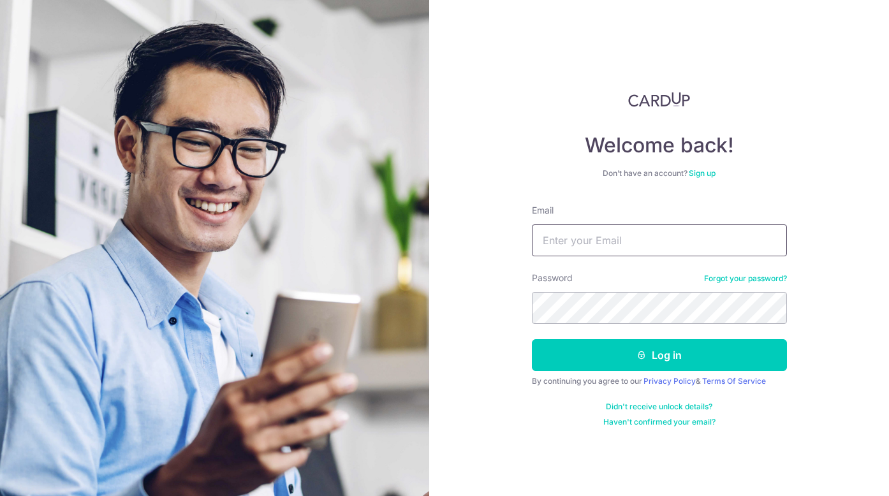
click at [614, 237] on input "Email" at bounding box center [659, 240] width 255 height 32
type input "C"
type input "chongxueyan@gmail.com"
click at [532, 339] on button "Log in" at bounding box center [659, 355] width 255 height 32
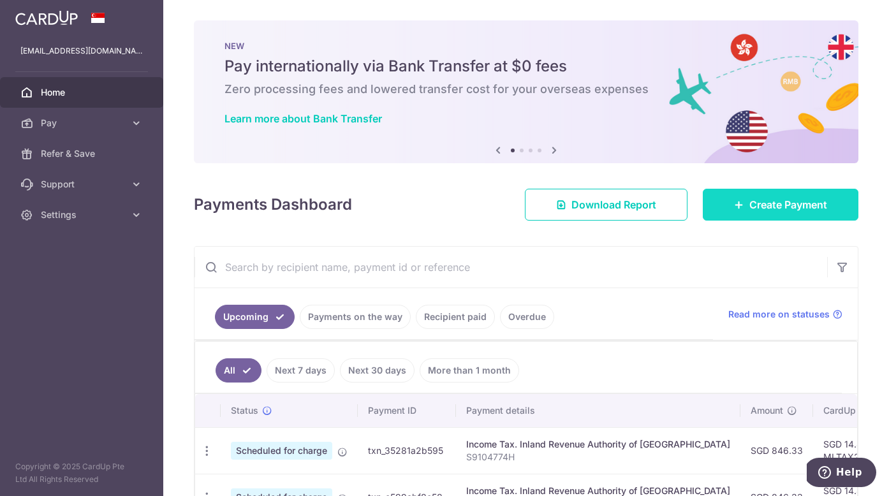
click at [740, 199] on link "Create Payment" at bounding box center [781, 205] width 156 height 32
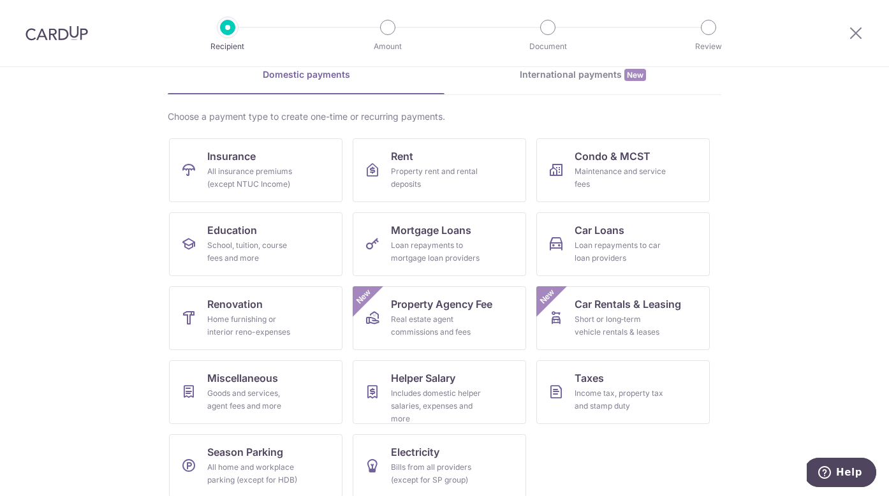
scroll to position [75, 0]
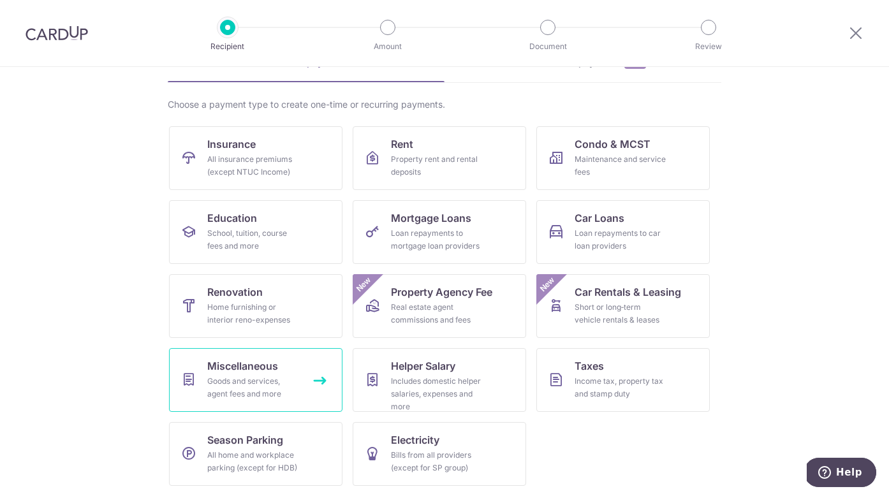
click at [282, 392] on div "Goods and services, agent fees and more" at bounding box center [253, 388] width 92 height 26
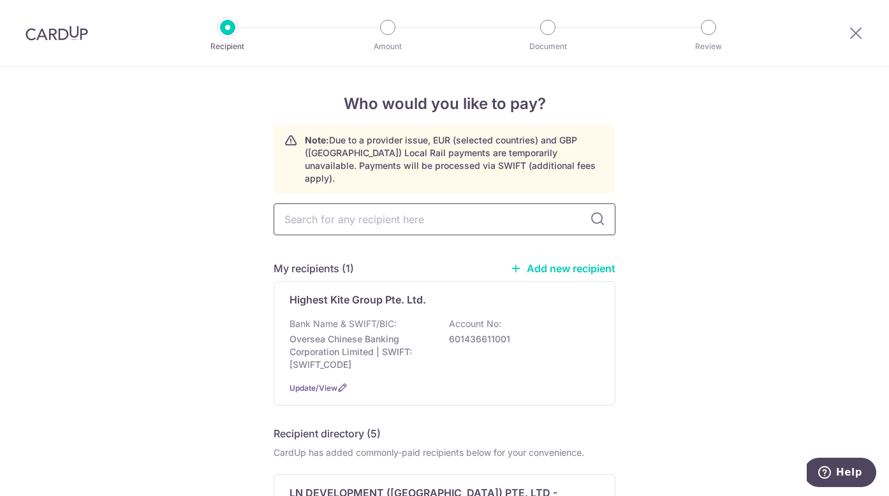
click at [391, 213] on input "text" at bounding box center [445, 219] width 342 height 32
click at [558, 262] on link "Add new recipient" at bounding box center [562, 268] width 105 height 13
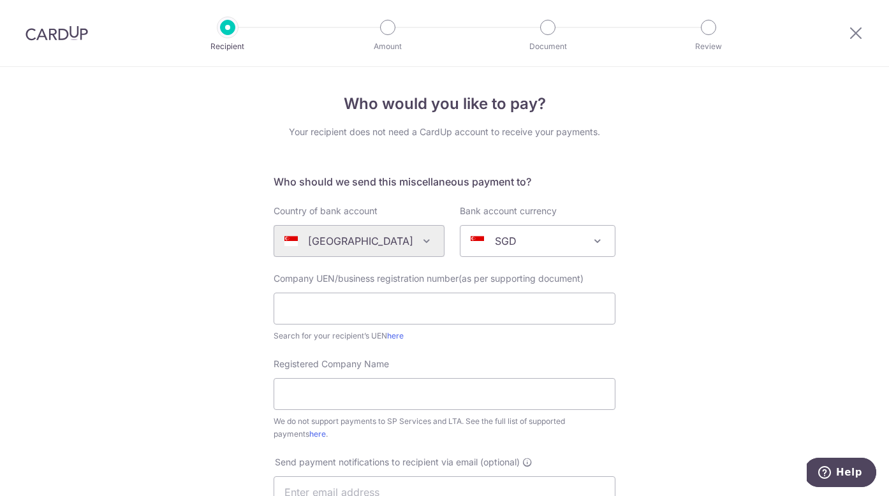
click at [402, 244] on div "Algeria Andorra Angola Anguilla Argentina Armenia Aruba Australia Austria Azerb…" at bounding box center [359, 241] width 171 height 32
click at [413, 242] on div "Algeria Andorra Angola Anguilla Argentina Armenia Aruba Australia Austria Azerb…" at bounding box center [359, 241] width 171 height 32
click at [420, 241] on div "Algeria Andorra Angola Anguilla Argentina Armenia Aruba Australia Austria Azerb…" at bounding box center [359, 241] width 171 height 32
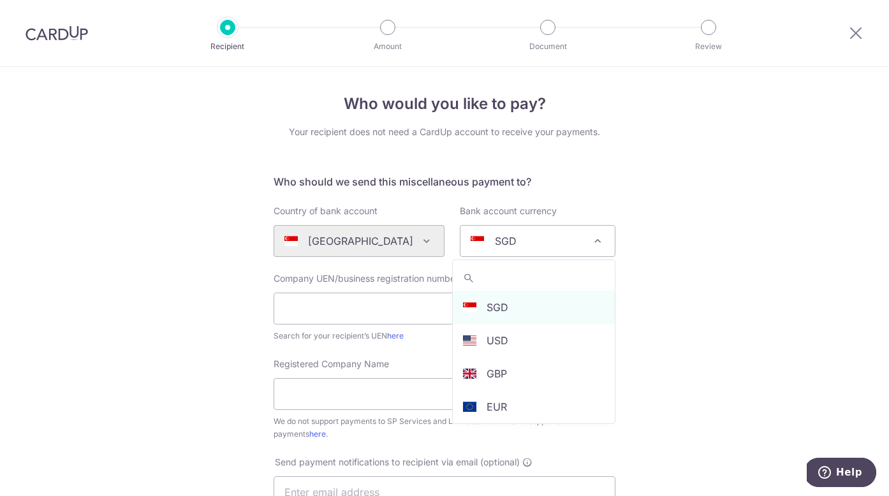
click at [534, 239] on div "SGD" at bounding box center [528, 240] width 114 height 15
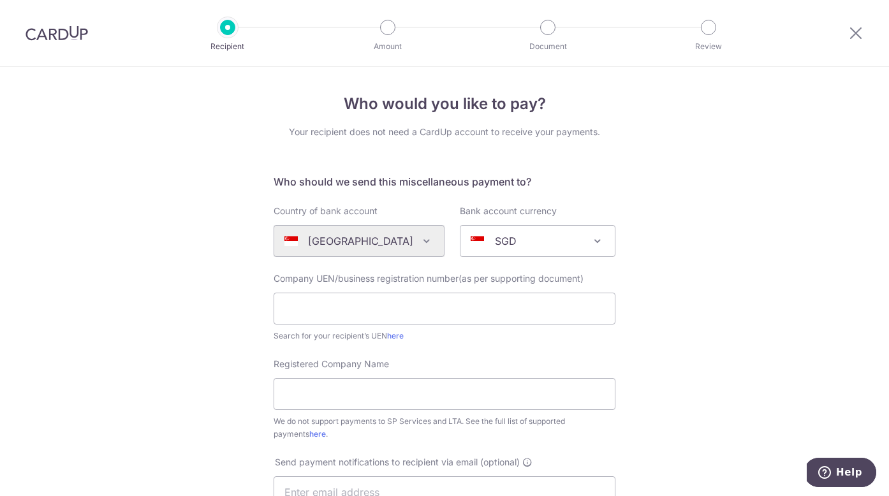
click at [432, 279] on span "Company UEN/business registration number(as per supporting document)" at bounding box center [429, 278] width 310 height 11
click at [412, 240] on div "Algeria Andorra Angola Anguilla Argentina Armenia Aruba Australia Austria Azerb…" at bounding box center [359, 241] width 171 height 32
click at [851, 29] on icon at bounding box center [855, 33] width 15 height 16
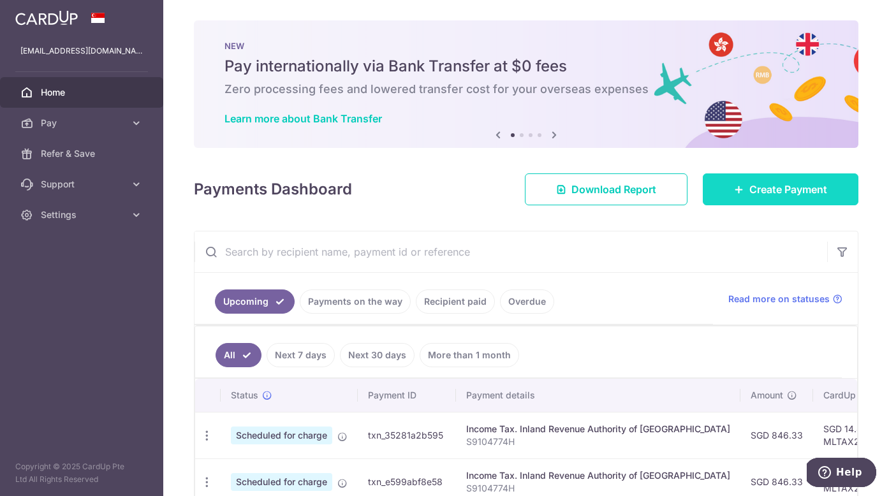
click at [733, 181] on link "Create Payment" at bounding box center [781, 189] width 156 height 32
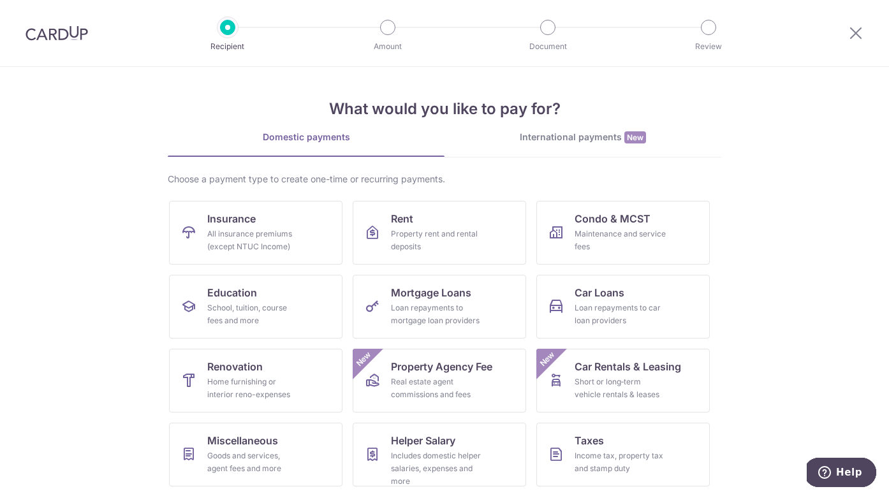
click at [591, 139] on div "International payments New" at bounding box center [583, 137] width 277 height 13
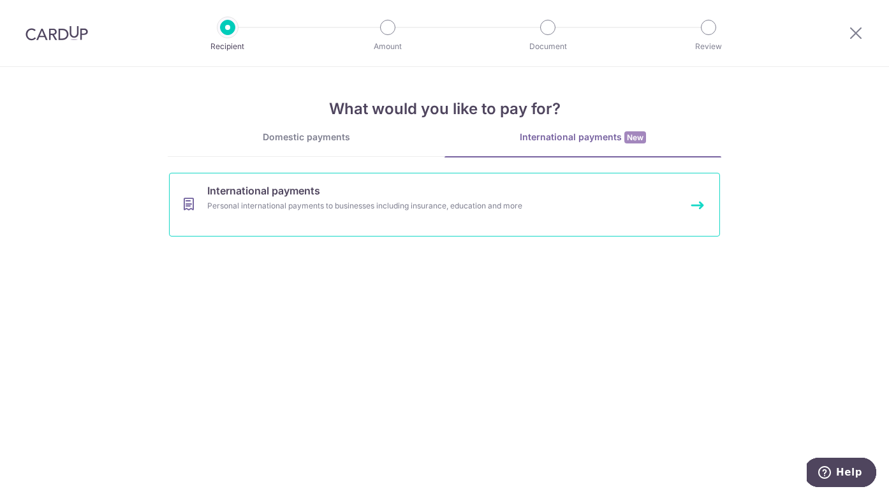
click at [437, 209] on div "Personal international payments to businesses including insurance, education an…" at bounding box center [427, 206] width 441 height 13
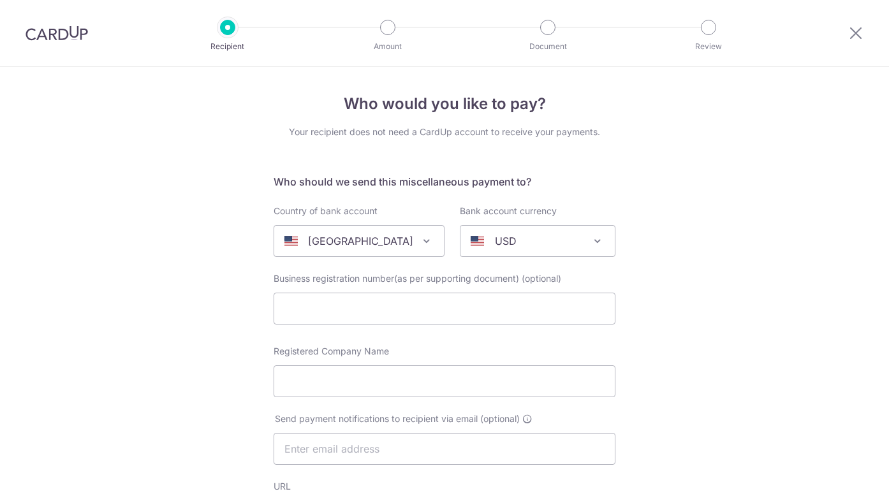
select select
click at [408, 245] on span "[GEOGRAPHIC_DATA]" at bounding box center [359, 241] width 170 height 31
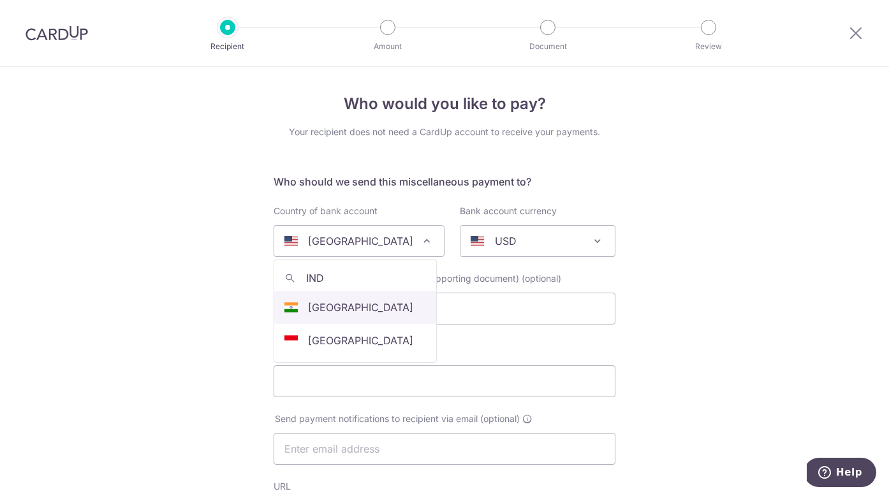
type input "IND"
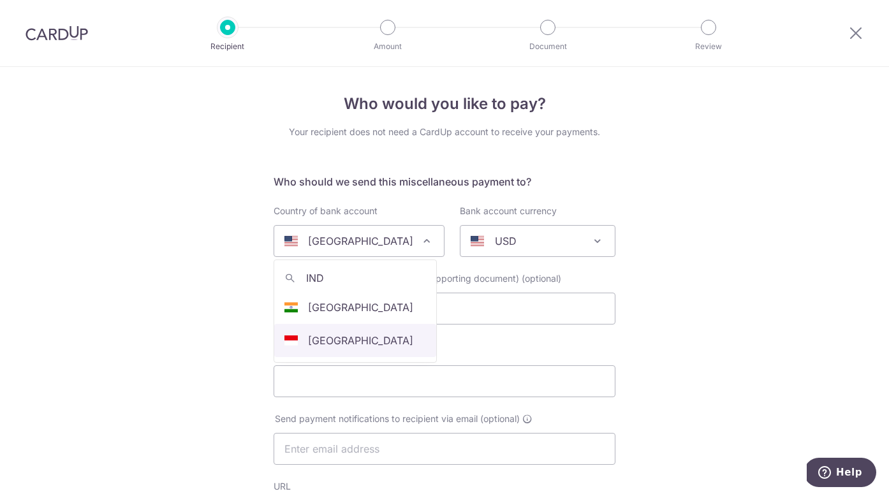
select select "101"
select select "[GEOGRAPHIC_DATA]"
select select
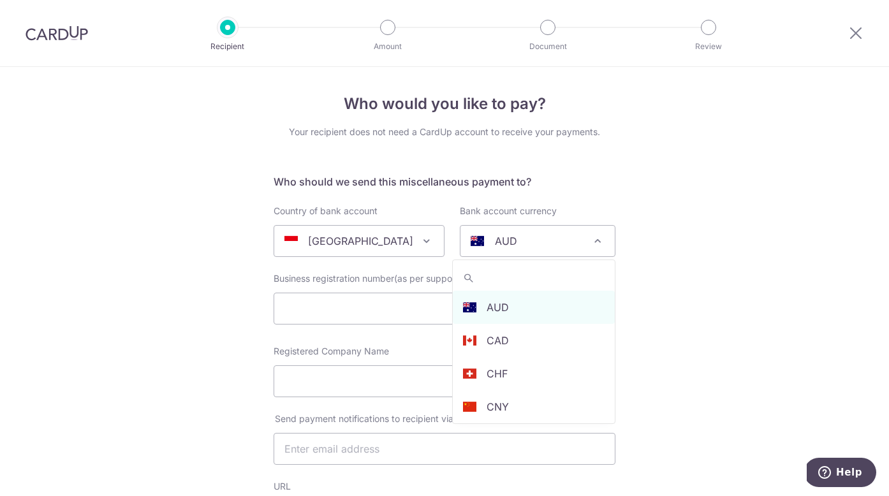
click at [515, 248] on div "AUD" at bounding box center [528, 240] width 114 height 15
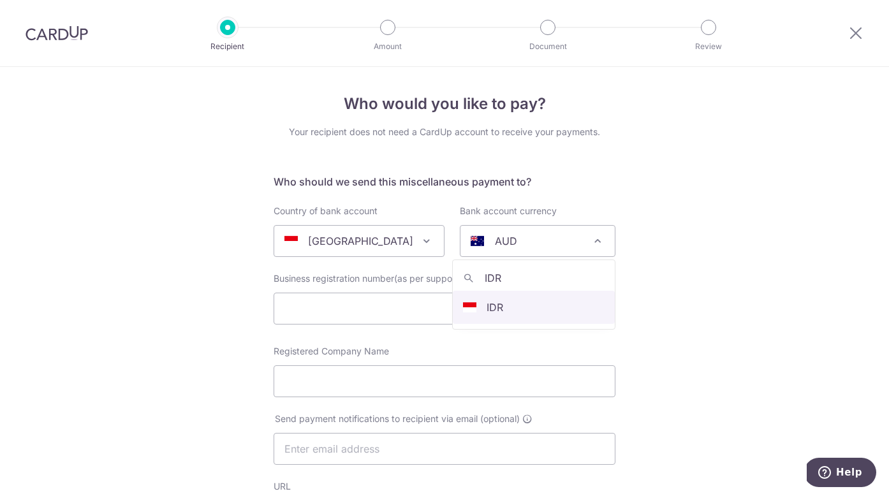
type input "IDR"
select select "9"
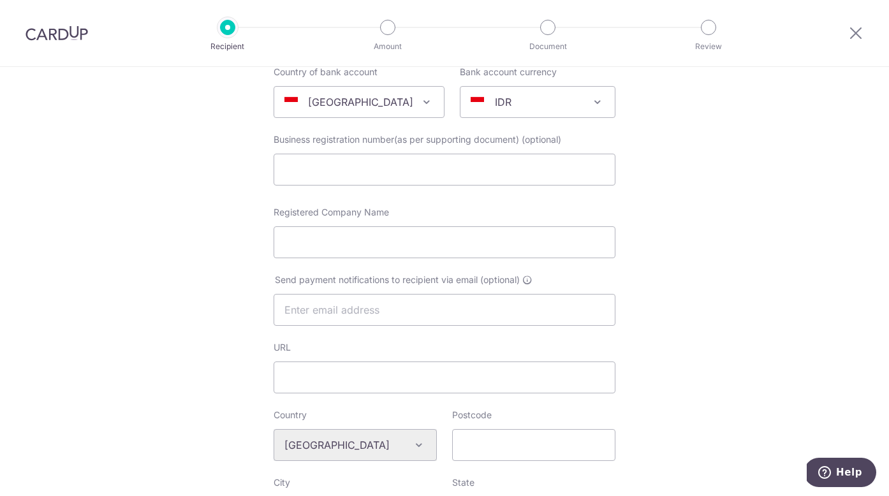
scroll to position [145, 0]
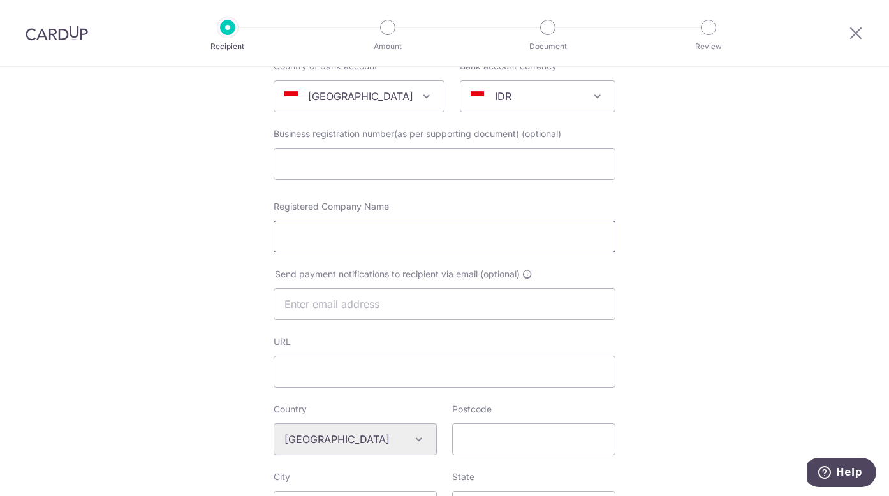
click at [357, 228] on input "Registered Company Name" at bounding box center [445, 237] width 342 height 32
paste input "PT Menaravisi Mediatama"
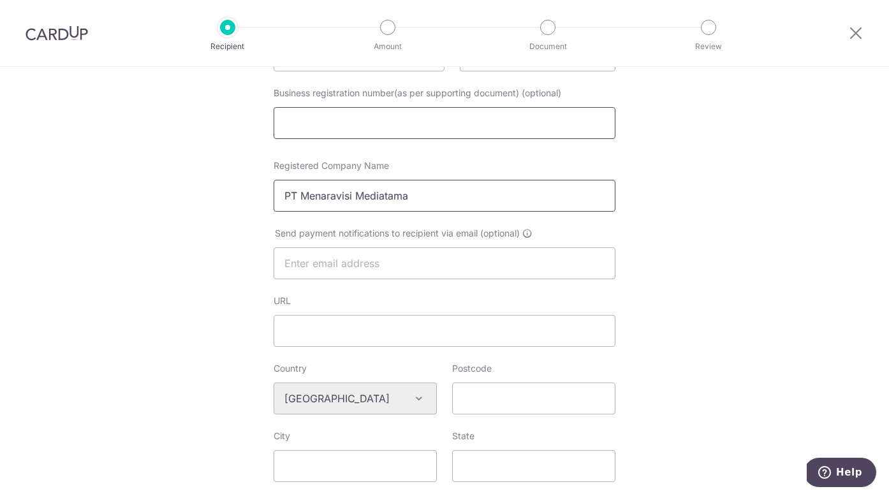
scroll to position [235, 0]
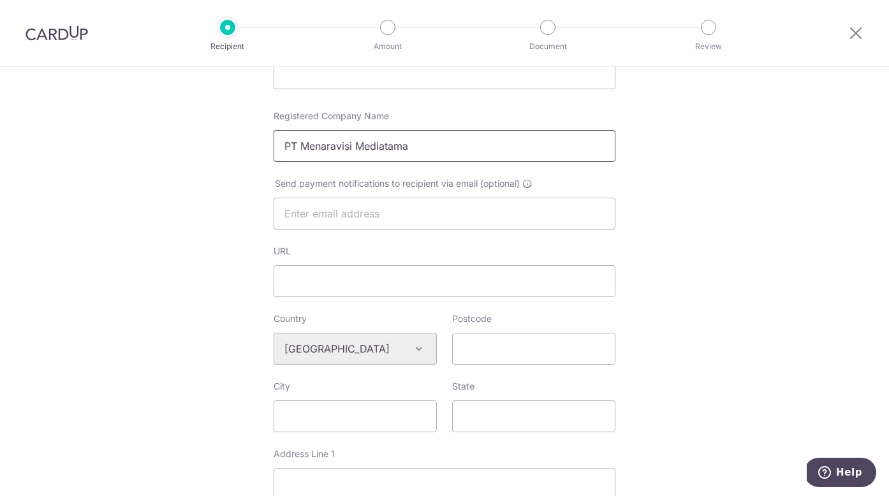
type input "PT Menaravisi Mediatama"
click at [337, 279] on input "URL" at bounding box center [445, 281] width 342 height 32
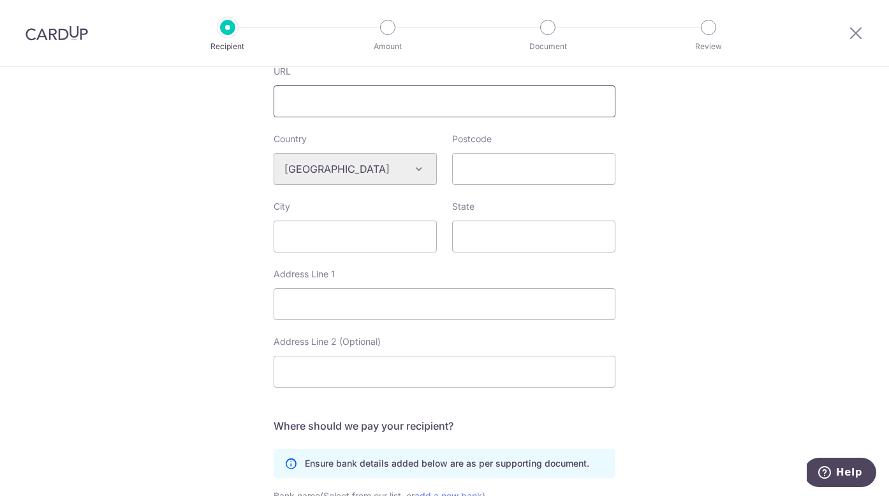
scroll to position [420, 0]
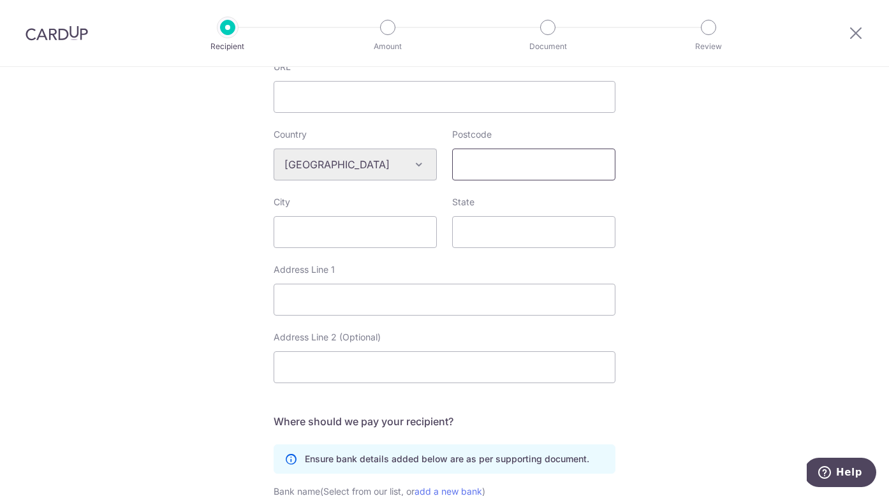
click at [470, 156] on input "Postcode" at bounding box center [533, 165] width 163 height 32
type input "14350"
click at [378, 237] on input "City" at bounding box center [355, 232] width 163 height 32
click at [492, 226] on input "State" at bounding box center [533, 232] width 163 height 32
type input "j"
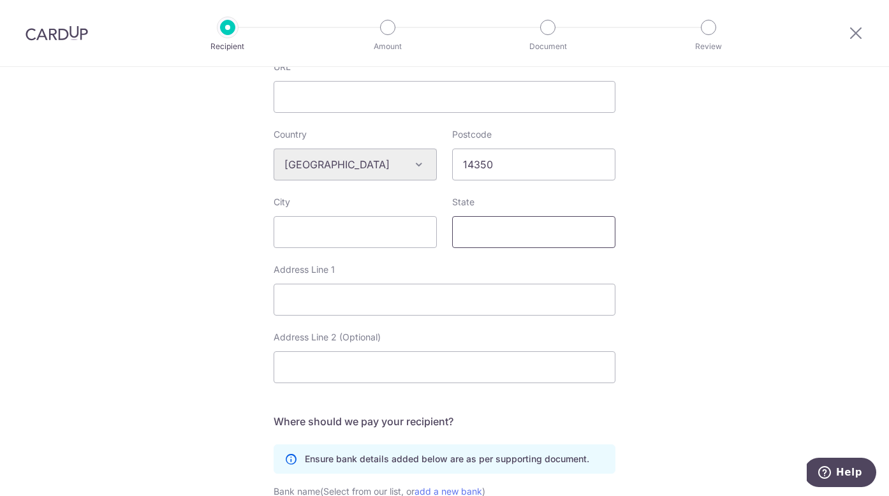
type input "j"
type input "Jakarta"
click at [335, 228] on input "City" at bounding box center [355, 232] width 163 height 32
type input "Tanjung Priok"
click at [336, 313] on input "Address Line 1" at bounding box center [445, 300] width 342 height 32
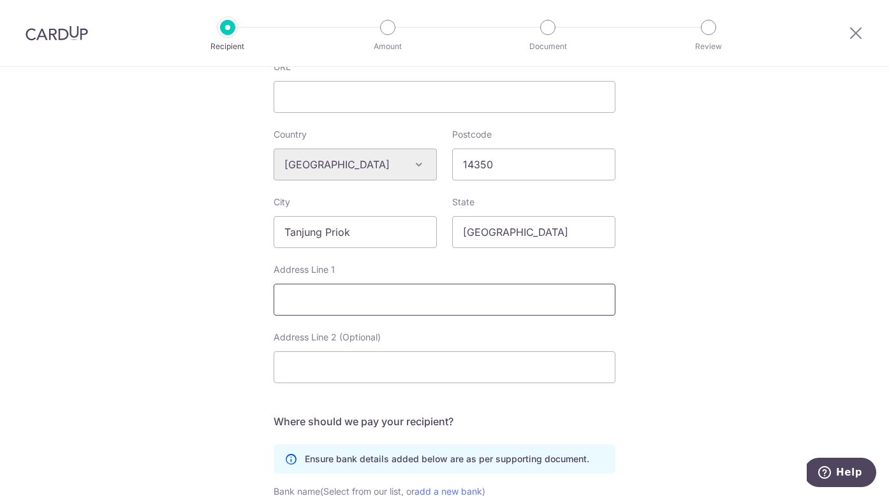
paste input "Ruko Puri Mutiara Blok BD No.1-2, Jl. Griya Utama, RT.2/RW.5, Sunter Agung, Tan…"
type input "Ruko Puri Mutiara Blok BD No.1-2, Jl. Griya Utama, RT.2/RW.5, Sunter Agung, Tan…"
click at [371, 301] on input "Ruko Puri Mutiara Blok BD No.1-2, Jl. Griya Utama, RT.2/RW.5, Sunter Agung, Tan…" at bounding box center [445, 300] width 342 height 32
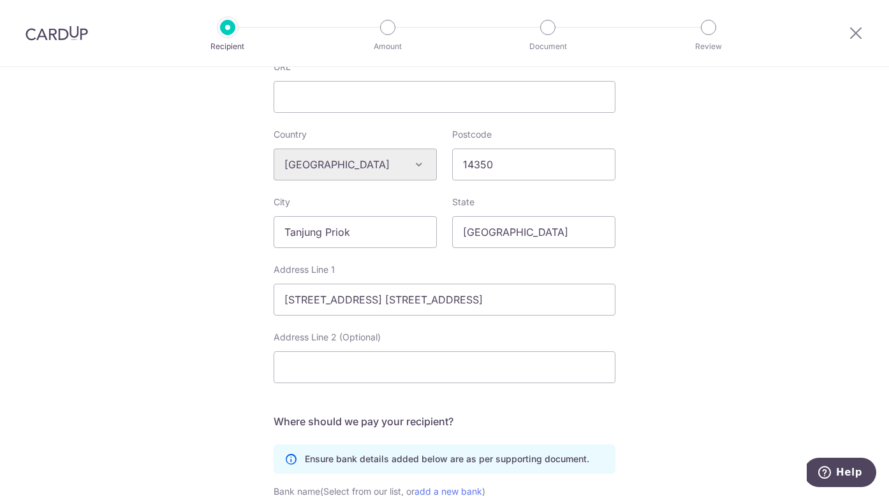
click at [670, 246] on div "Who would you like to pay? Your recipient does not need a CardUp account to rec…" at bounding box center [444, 182] width 889 height 1070
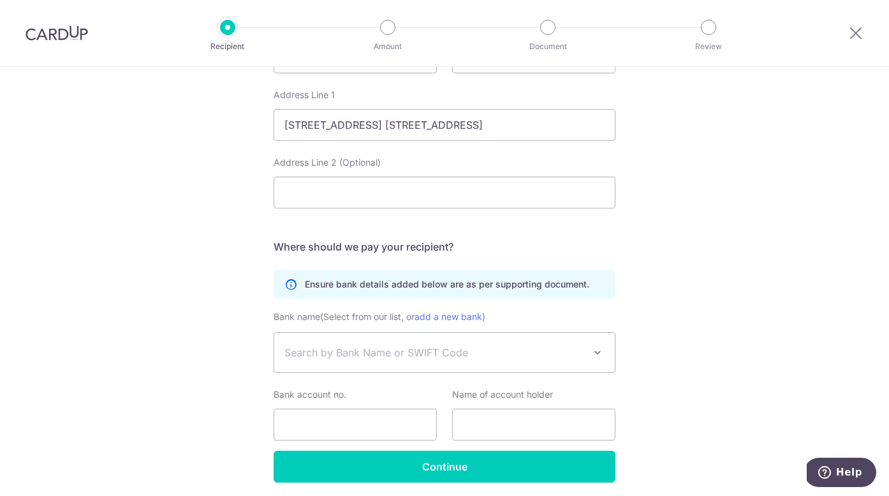
scroll to position [631, 0]
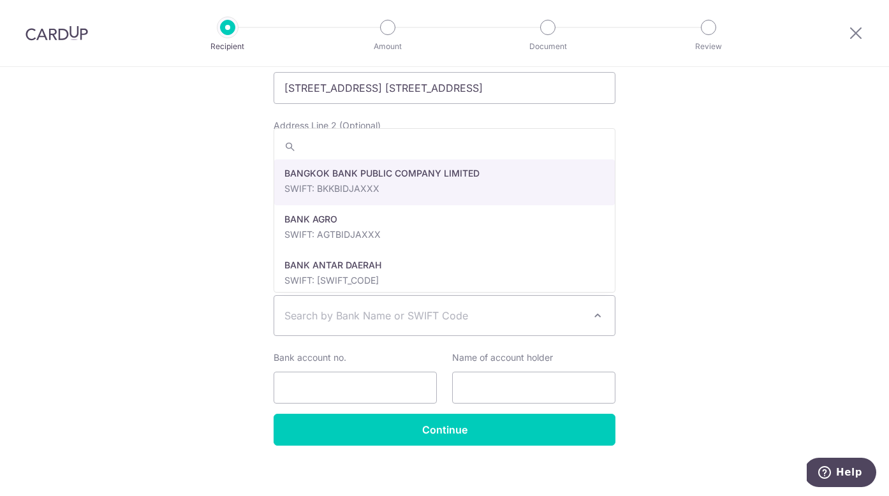
click at [522, 311] on span "Search by Bank Name or SWIFT Code" at bounding box center [434, 315] width 300 height 15
type input "b"
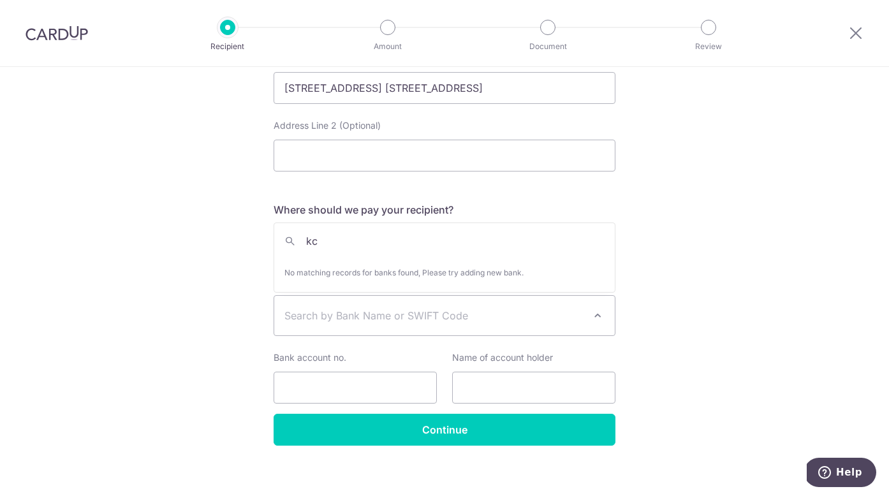
type input "k"
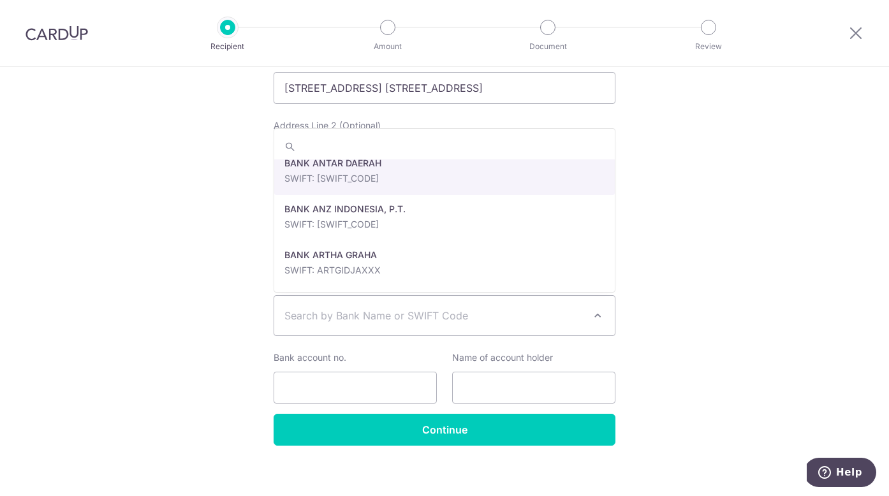
scroll to position [0, 0]
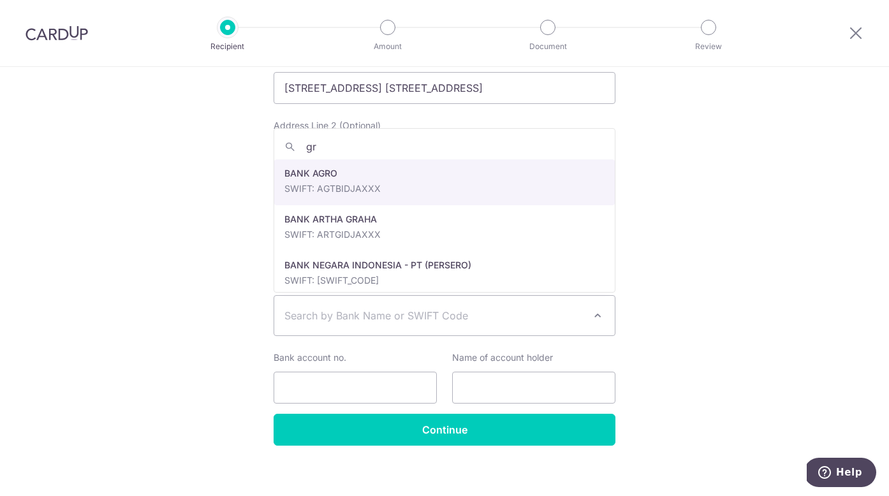
type input "g"
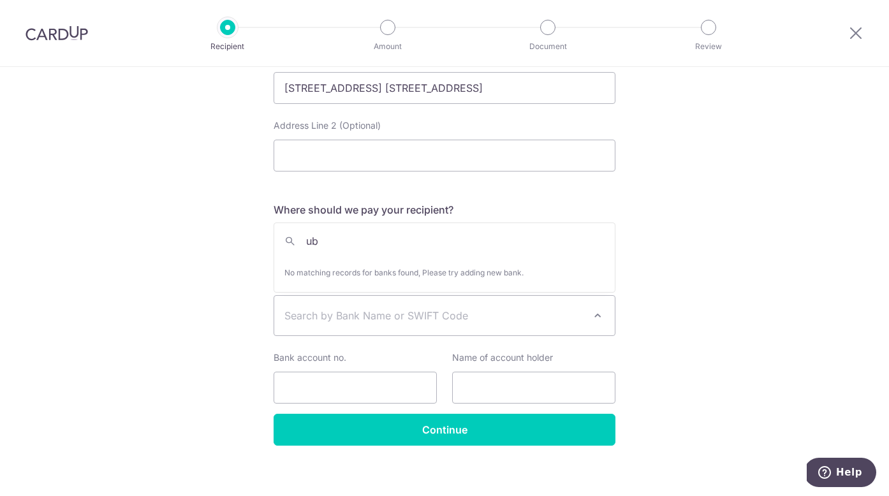
type input "u"
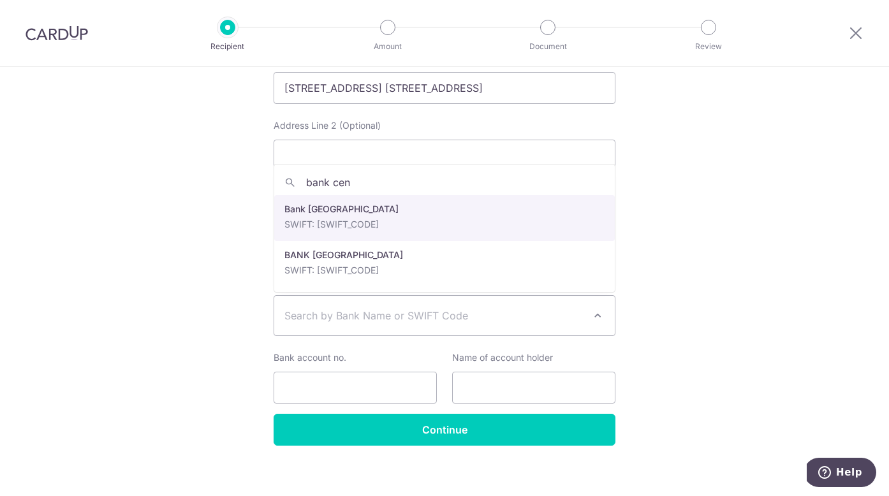
type input "bank cen"
select select "22496"
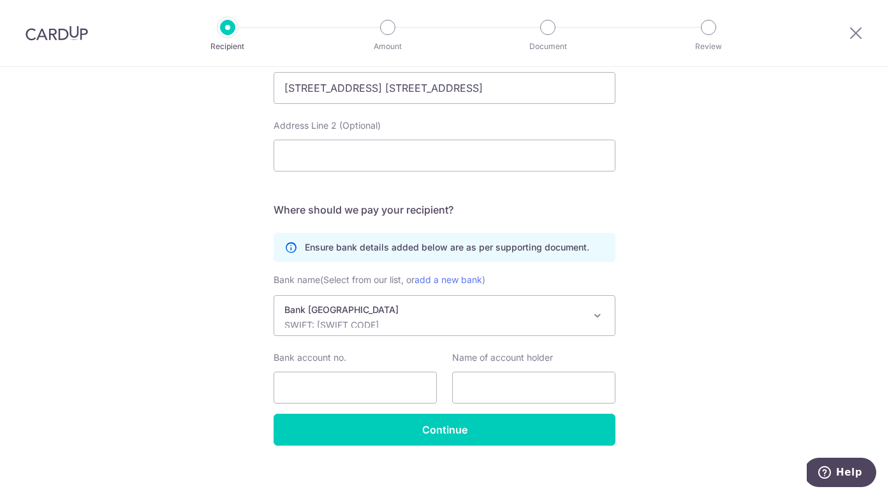
scroll to position [641, 0]
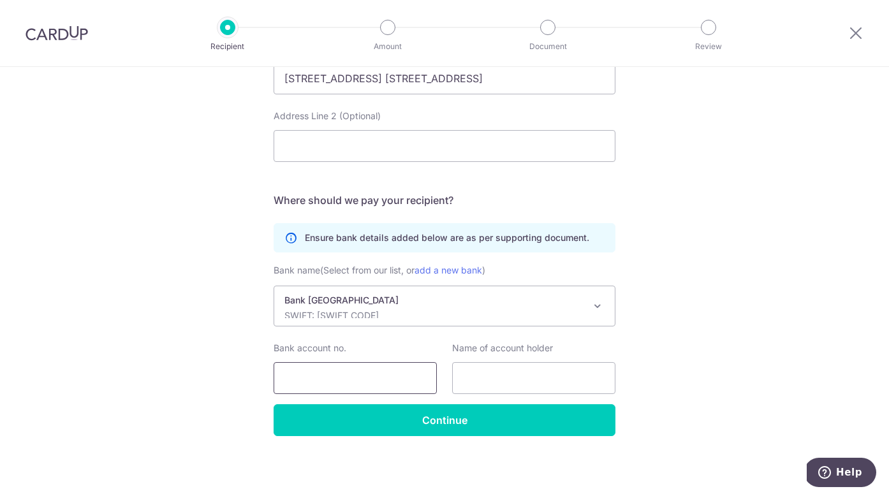
click at [325, 384] on input "Bank account no." at bounding box center [355, 378] width 163 height 32
paste input "646-041-6564"
click at [331, 381] on input "646-041-6564" at bounding box center [355, 378] width 163 height 32
type input "6460416564"
click at [499, 380] on input "text" at bounding box center [533, 378] width 163 height 32
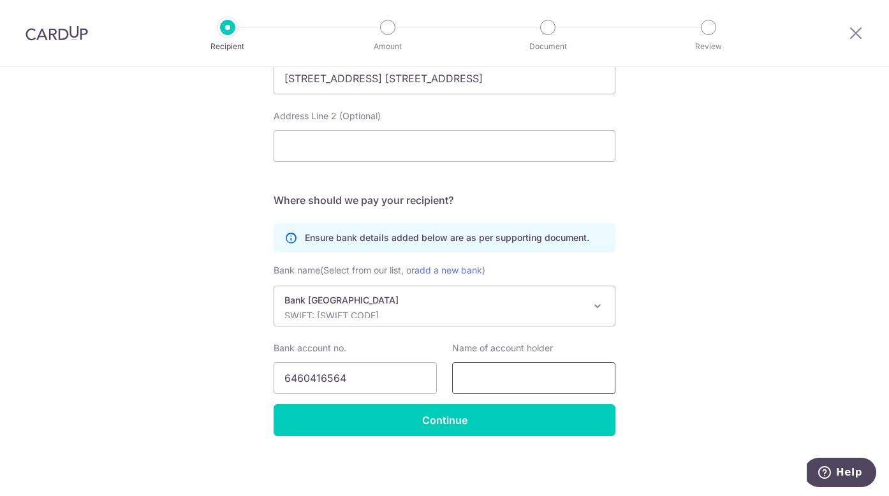
paste input "PT Menaravisi Mediatama"
type input "PT Menaravisi Mediatama"
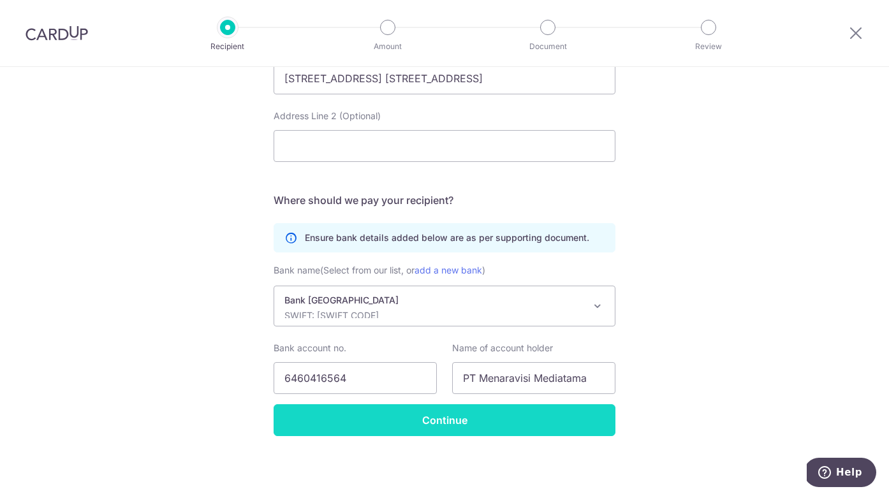
click at [458, 423] on input "Continue" at bounding box center [445, 420] width 342 height 32
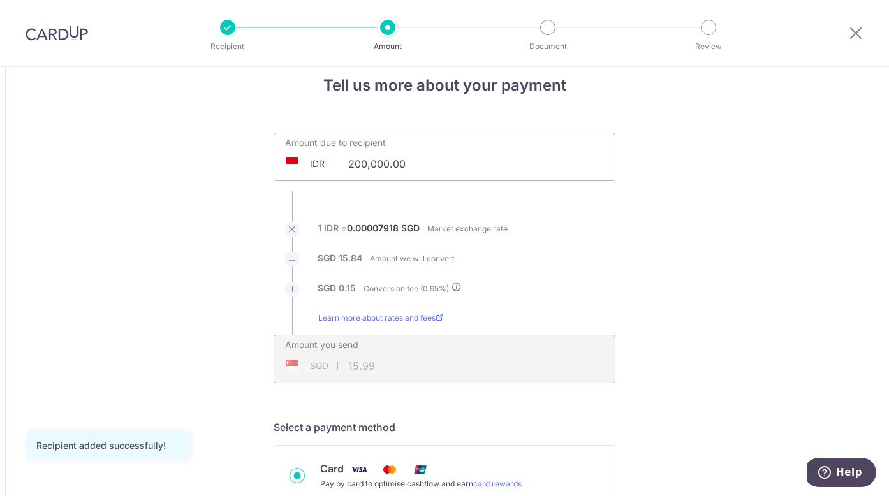
scroll to position [26, 0]
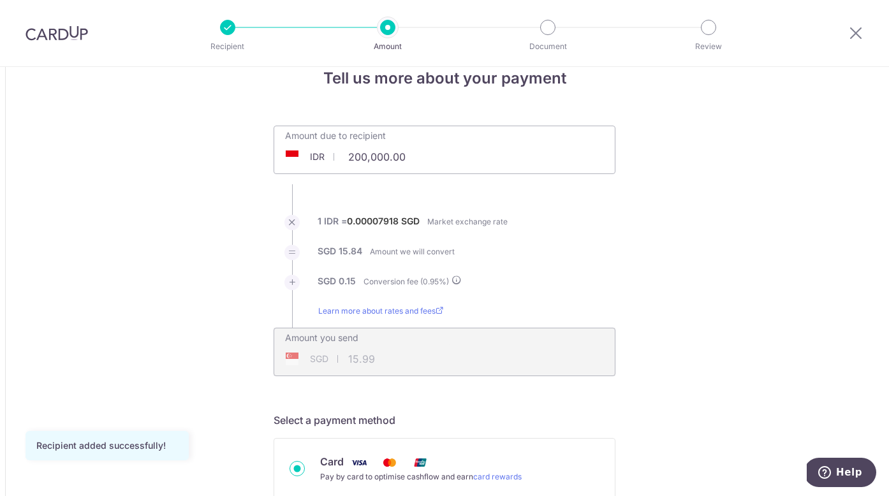
click at [365, 158] on input "200,000.00" at bounding box center [372, 156] width 197 height 29
click at [566, 200] on ul "Amount due to recipient IDR 33000,000.00 200000 1 IDR = 0.00007918 SGD Market e…" at bounding box center [445, 251] width 342 height 251
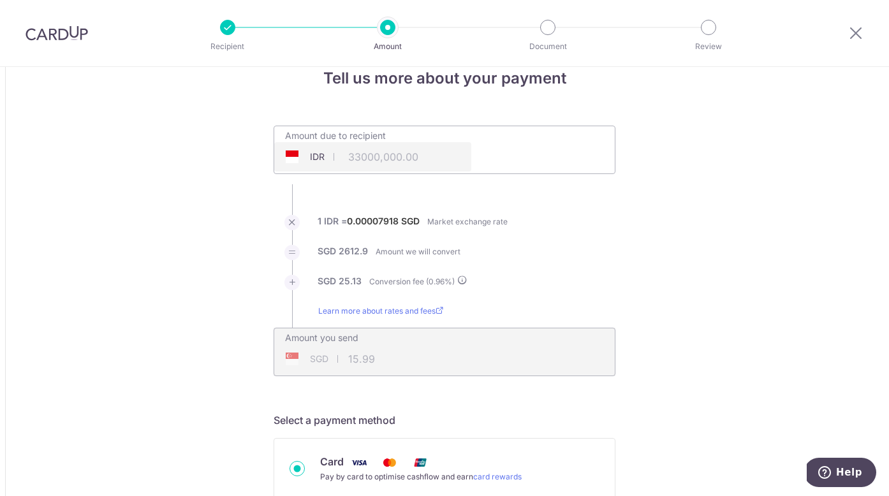
type input "33,000,000.00"
type input "2,638.03"
click at [481, 170] on div "Amount due to recipient IDR 33,000,000.00 33000000" at bounding box center [445, 150] width 342 height 48
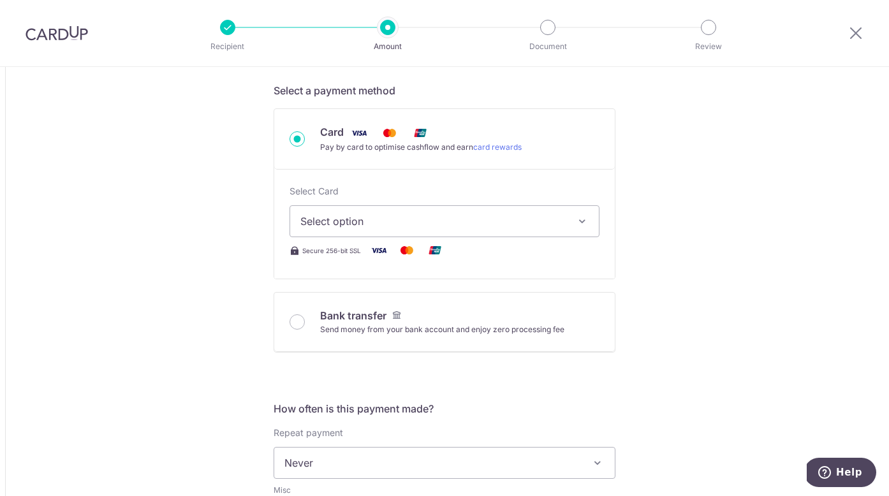
scroll to position [359, 0]
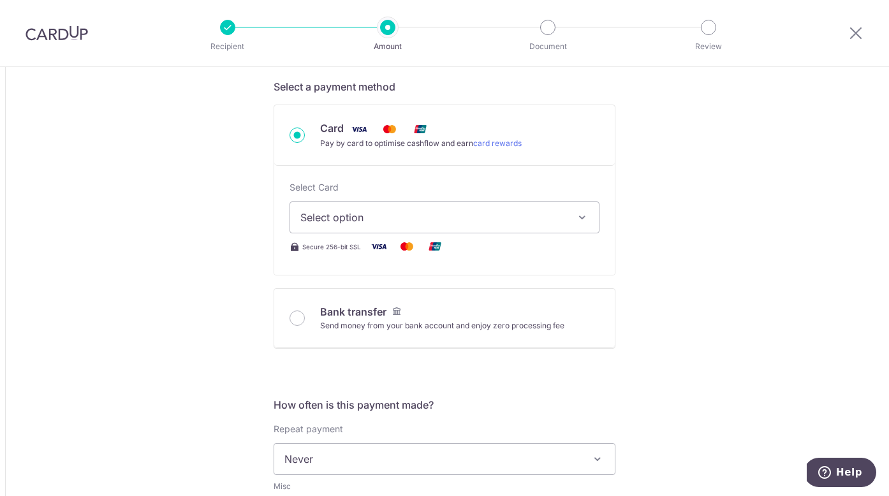
click at [499, 226] on button "Select option" at bounding box center [445, 218] width 310 height 32
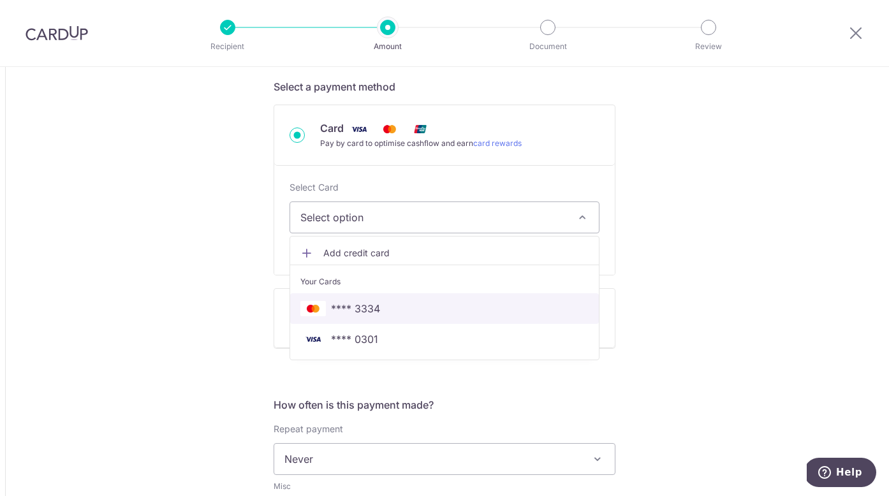
click at [451, 316] on span "**** 3334" at bounding box center [444, 308] width 288 height 15
type input "33,000,000.00"
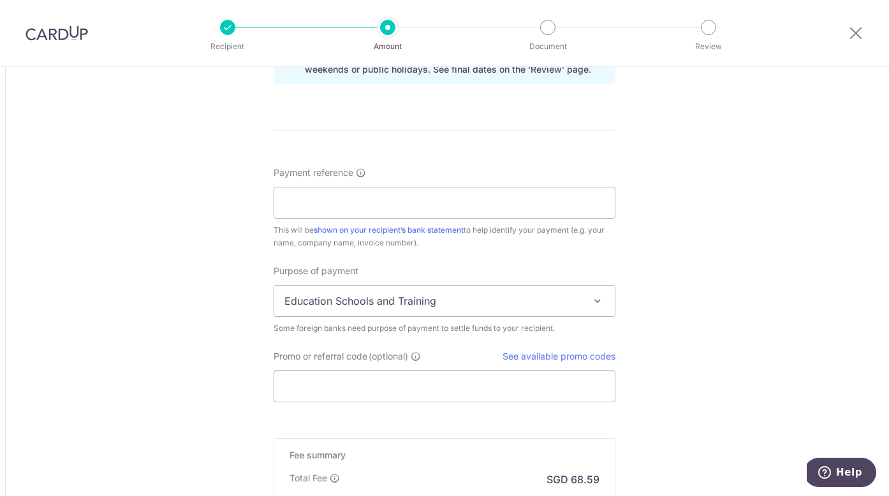
scroll to position [908, 0]
click at [481, 199] on input "Payment reference" at bounding box center [445, 200] width 342 height 32
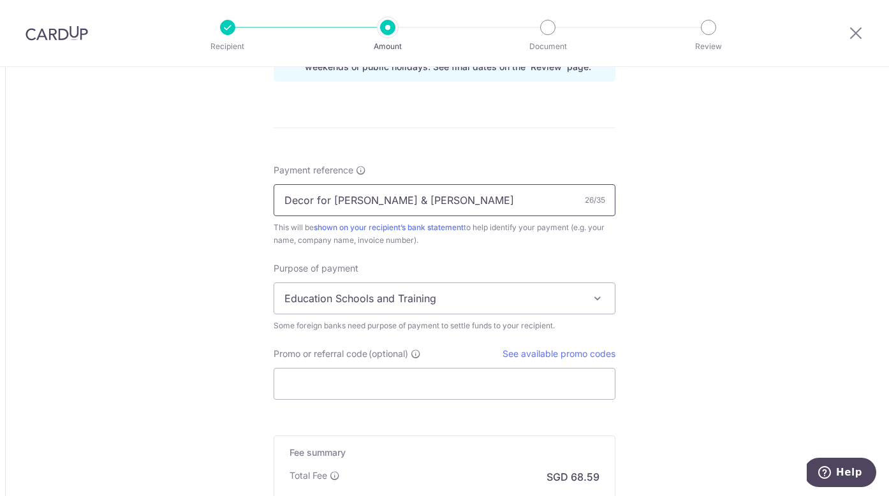
type input "Decor for [PERSON_NAME] & [PERSON_NAME]"
click at [551, 290] on span "Education Schools and Training" at bounding box center [444, 298] width 341 height 31
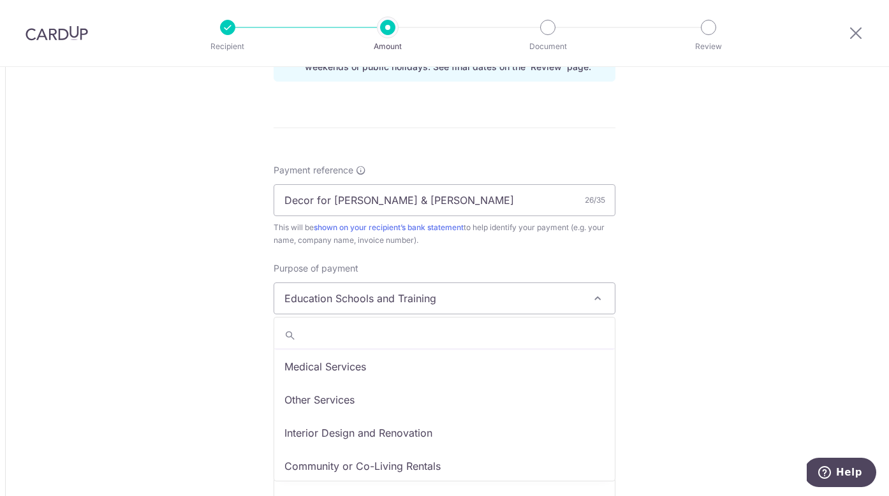
scroll to position [65, 0]
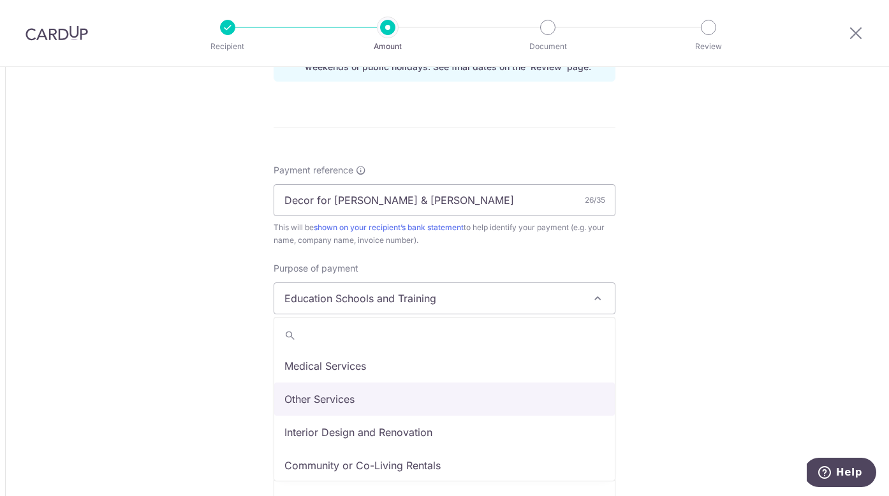
select select "Other Services"
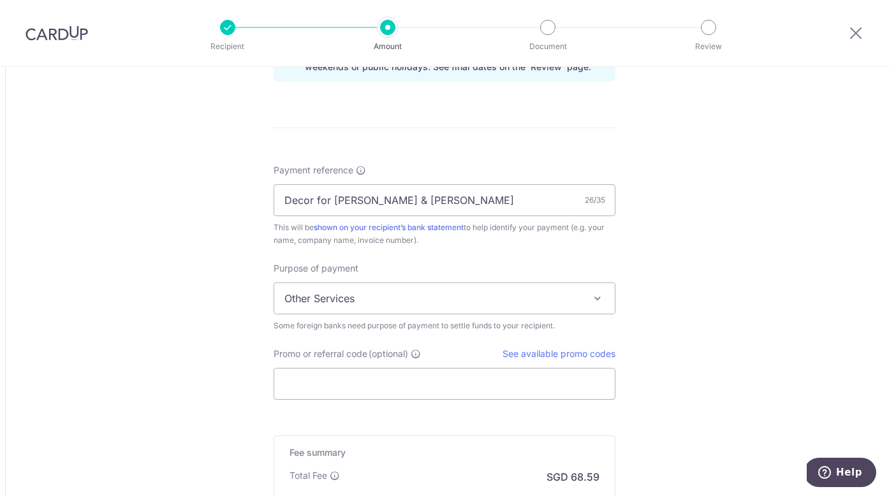
click at [332, 384] on input "Promo or referral code (optional)" at bounding box center [445, 384] width 342 height 32
paste input "OCBC90N155"
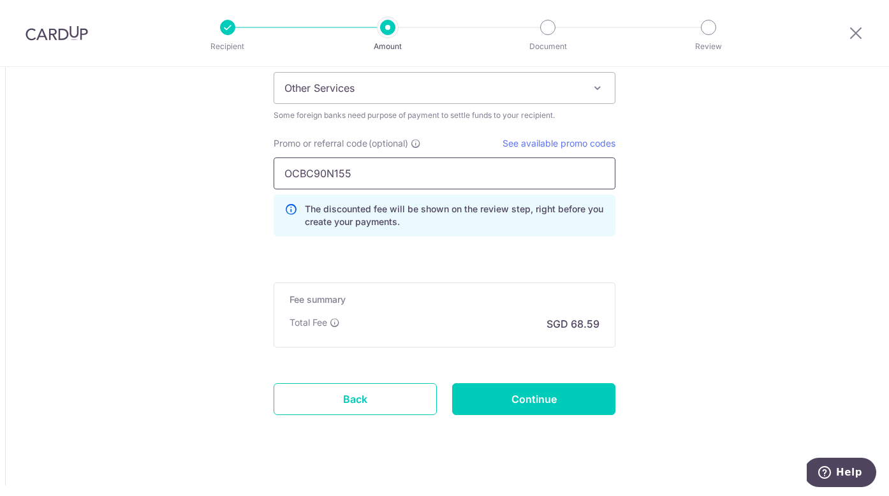
scroll to position [1133, 0]
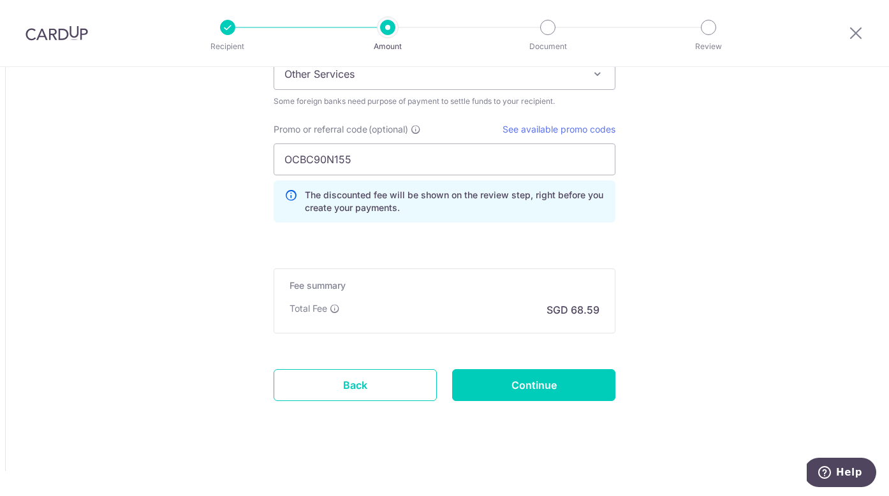
click at [543, 130] on link "See available promo codes" at bounding box center [559, 129] width 113 height 11
drag, startPoint x: 367, startPoint y: 161, endPoint x: 255, endPoint y: 153, distance: 112.5
paste input "text"
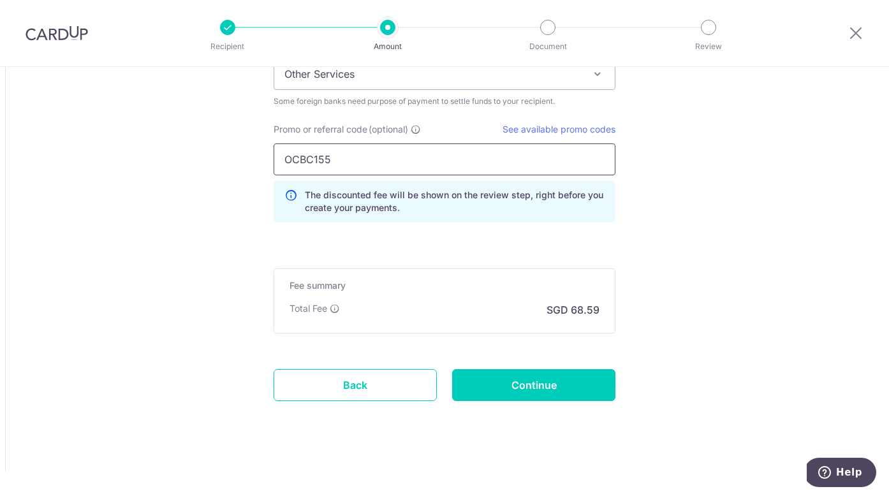
type input "OCBC155"
click at [270, 210] on div "Promo or referral code (optional) See available promo codes OCBC155 The discoun…" at bounding box center [444, 178] width 357 height 110
click at [329, 308] on div "Total Fee" at bounding box center [315, 308] width 50 height 13
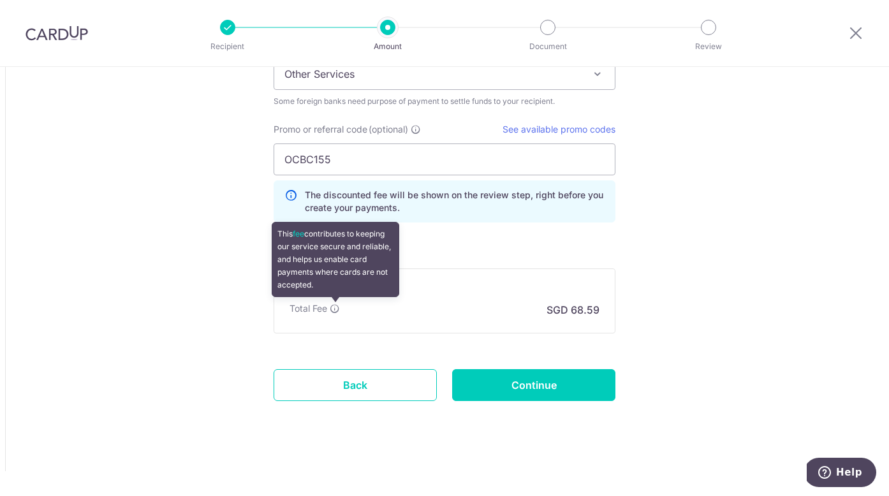
click at [335, 308] on icon at bounding box center [335, 309] width 10 height 10
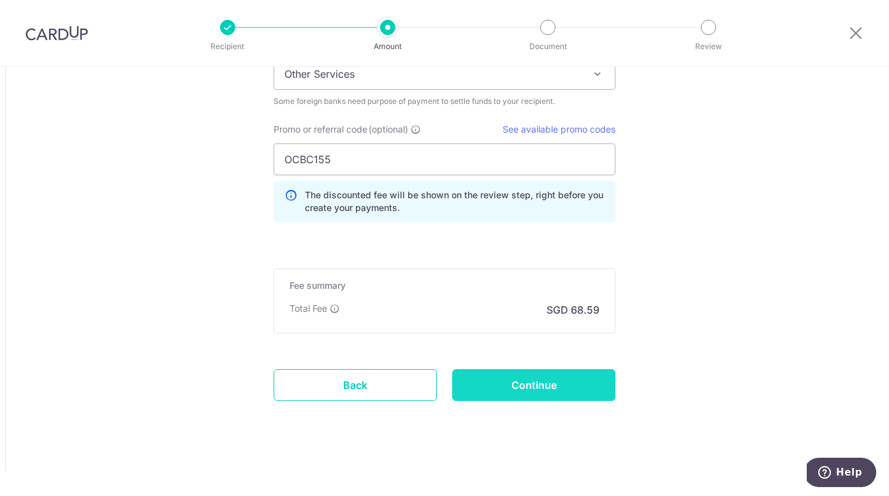
click at [489, 388] on input "Continue" at bounding box center [533, 385] width 163 height 32
type input "Create Schedule"
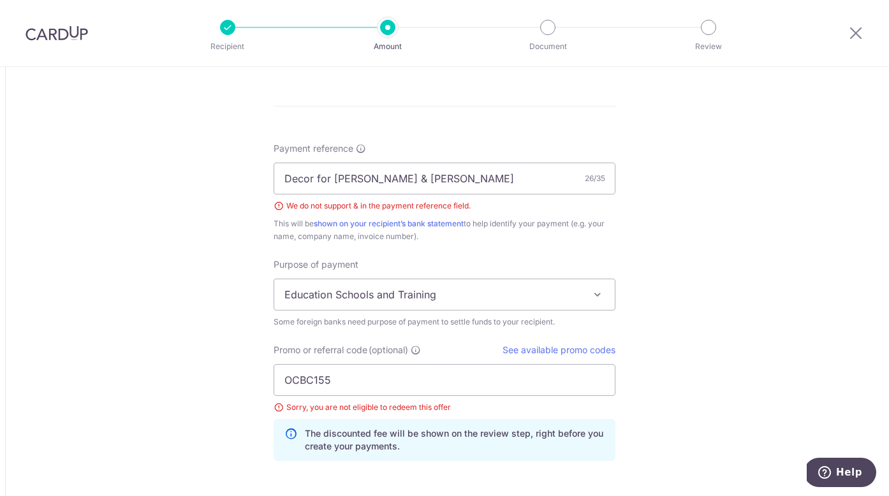
scroll to position [924, 0]
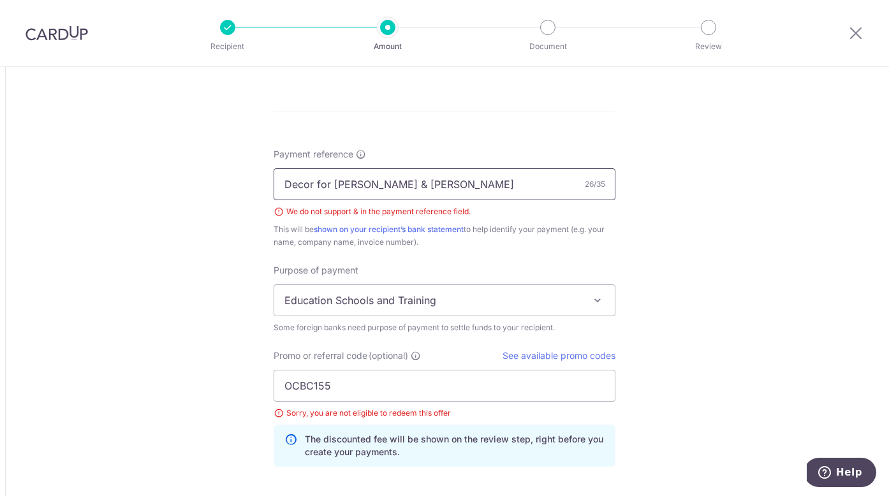
click at [376, 183] on input "Decor for [PERSON_NAME] & [PERSON_NAME]" at bounding box center [445, 184] width 342 height 32
type input "Decor for [PERSON_NAME] and [PERSON_NAME]"
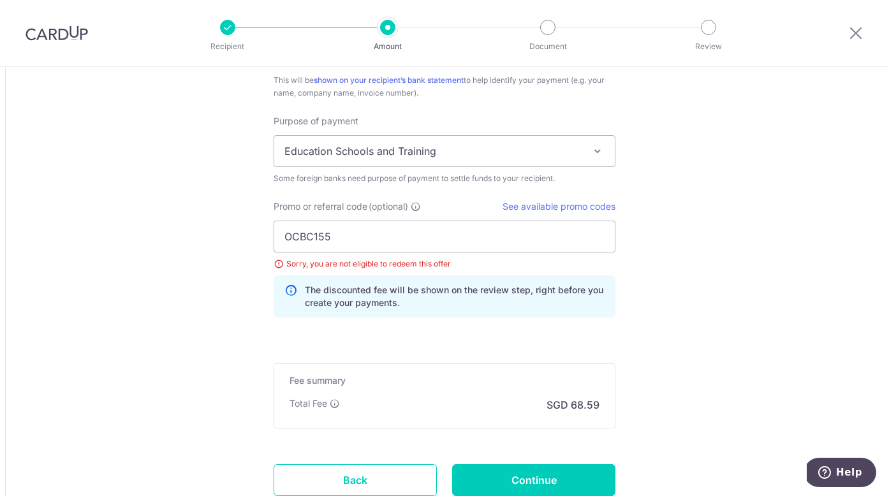
scroll to position [1168, 0]
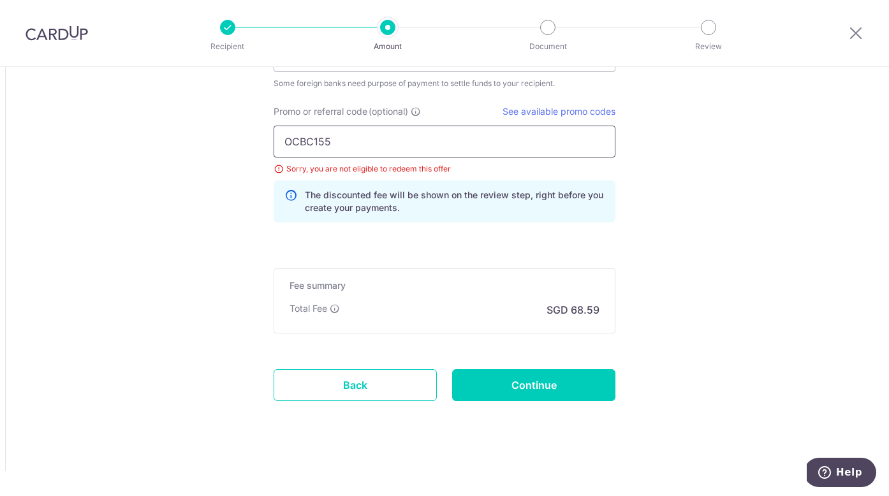
drag, startPoint x: 347, startPoint y: 139, endPoint x: 256, endPoint y: 129, distance: 91.1
paste input "90N"
type input "OCBC90N155"
click at [527, 386] on input "Continue" at bounding box center [533, 385] width 163 height 32
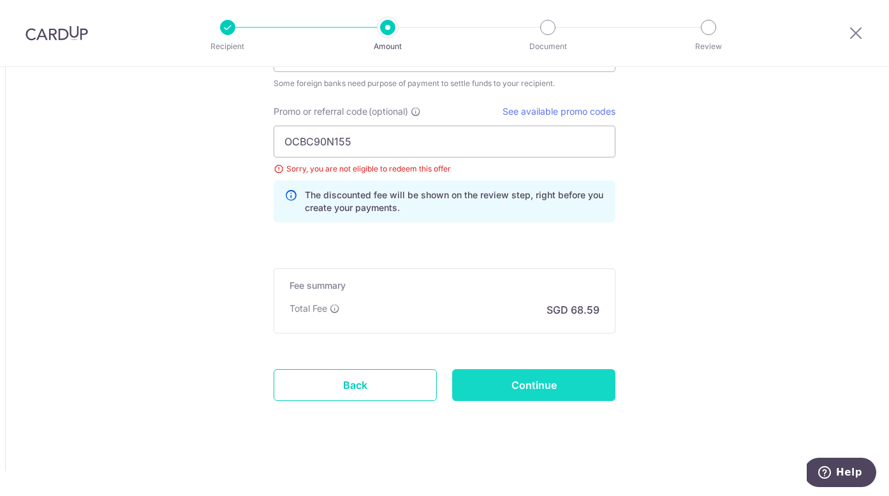
type input "Create Schedule"
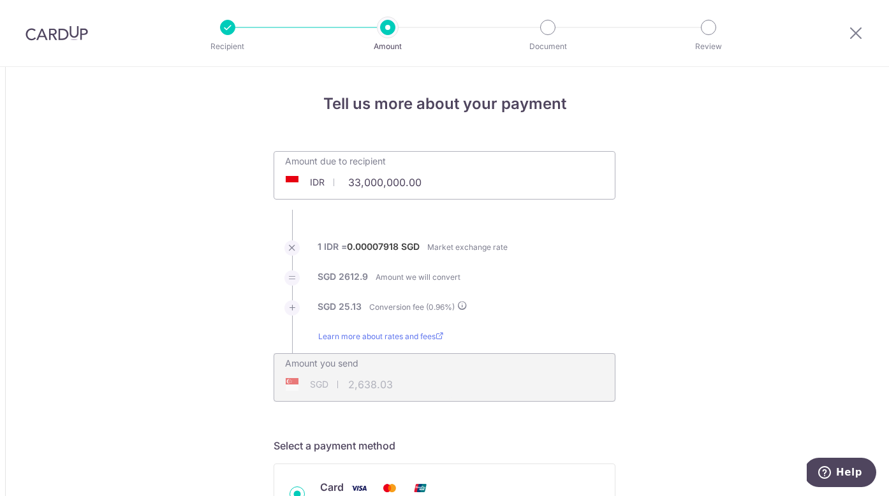
scroll to position [1151, 0]
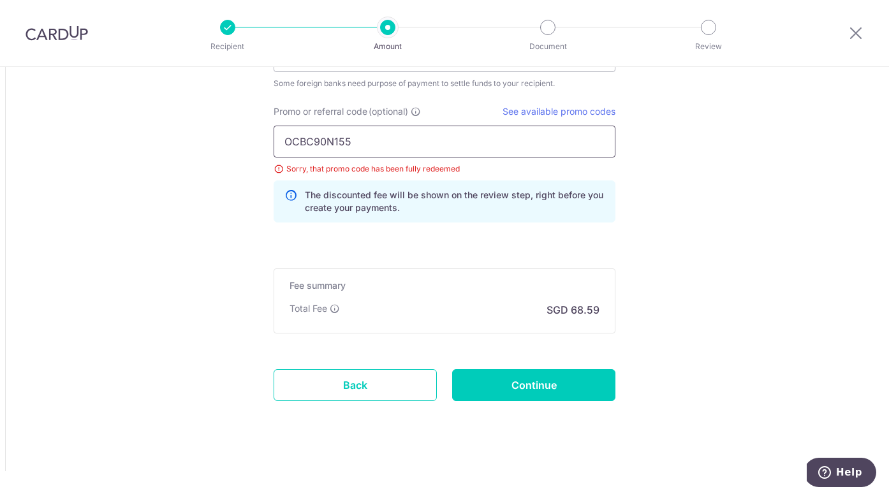
drag, startPoint x: 362, startPoint y: 141, endPoint x: 254, endPoint y: 140, distance: 108.4
paste input "MC"
type input "OCBC90NMC"
click at [496, 381] on input "Continue" at bounding box center [533, 385] width 163 height 32
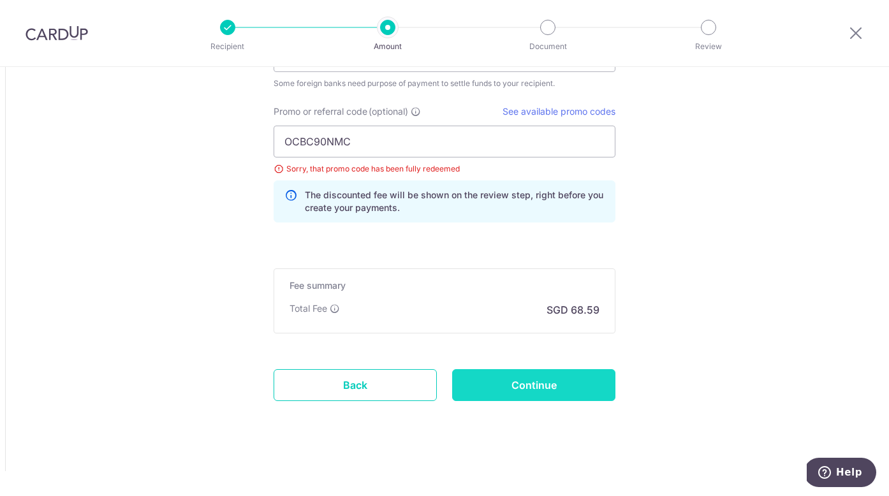
type input "Update Schedule"
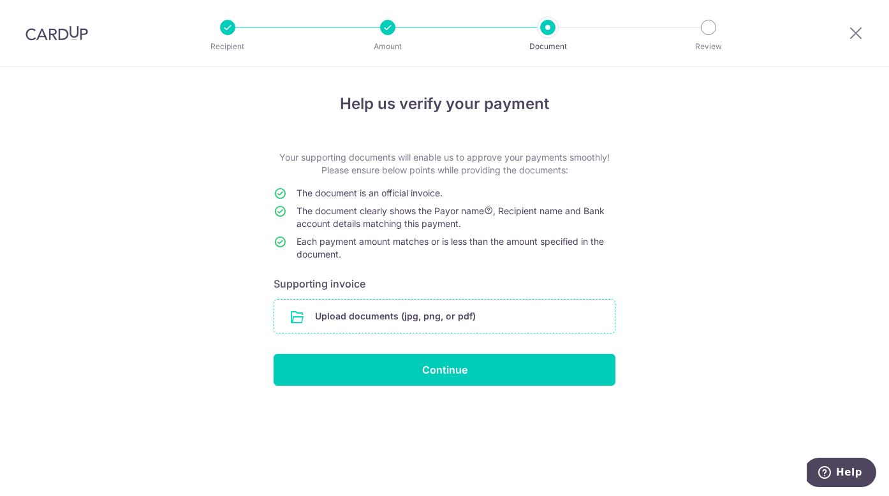
click at [432, 316] on input "file" at bounding box center [444, 316] width 341 height 33
click at [422, 321] on input "file" at bounding box center [444, 316] width 341 height 33
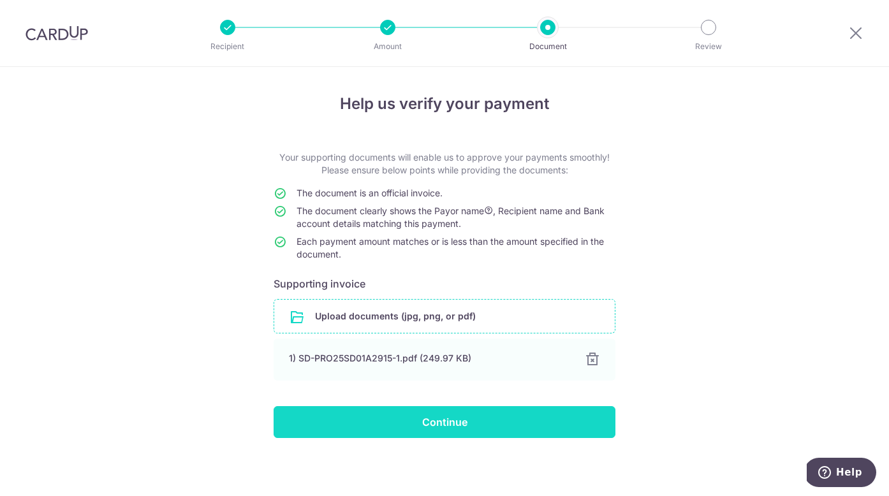
click at [511, 420] on input "Continue" at bounding box center [445, 422] width 342 height 32
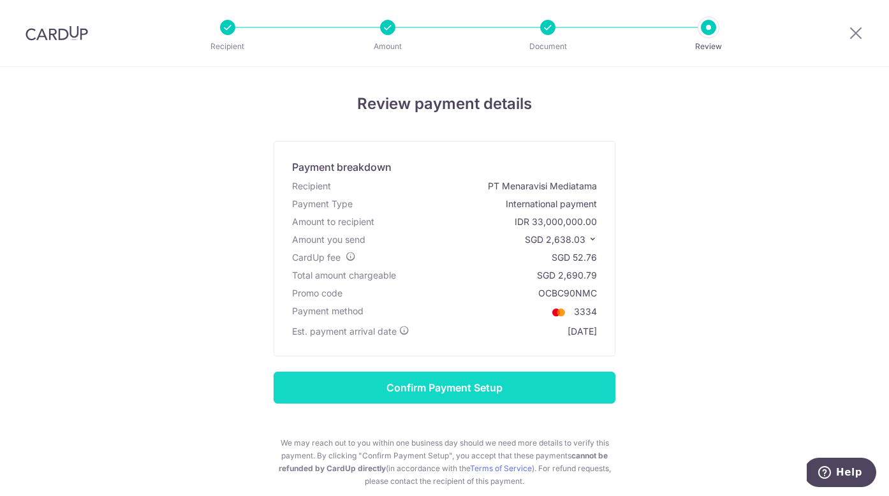
click at [409, 384] on input "Confirm Payment Setup" at bounding box center [445, 388] width 342 height 32
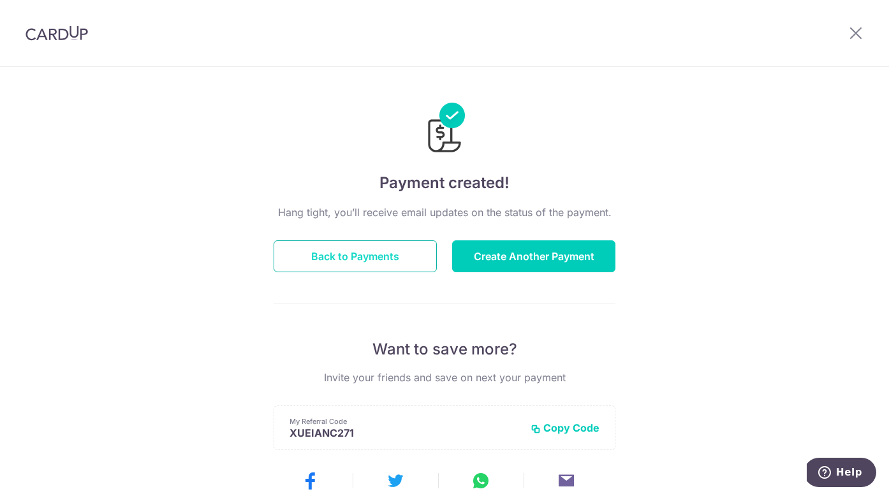
click at [385, 252] on button "Back to Payments" at bounding box center [355, 256] width 163 height 32
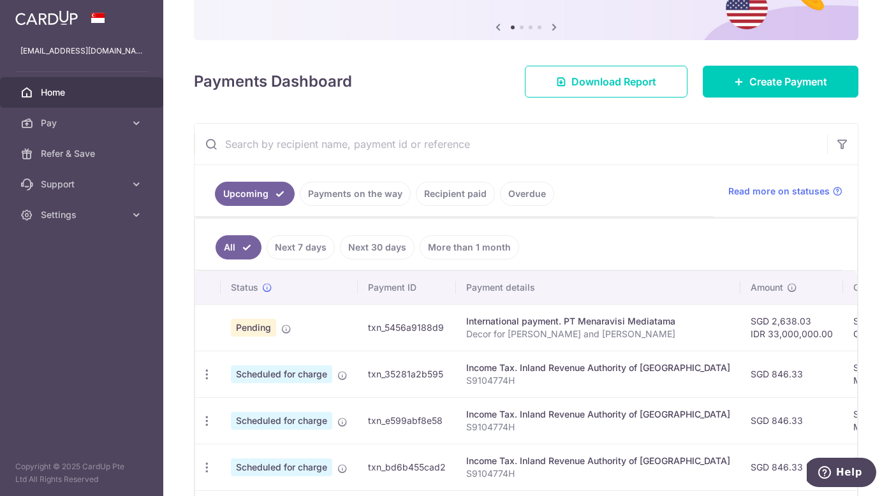
scroll to position [124, 0]
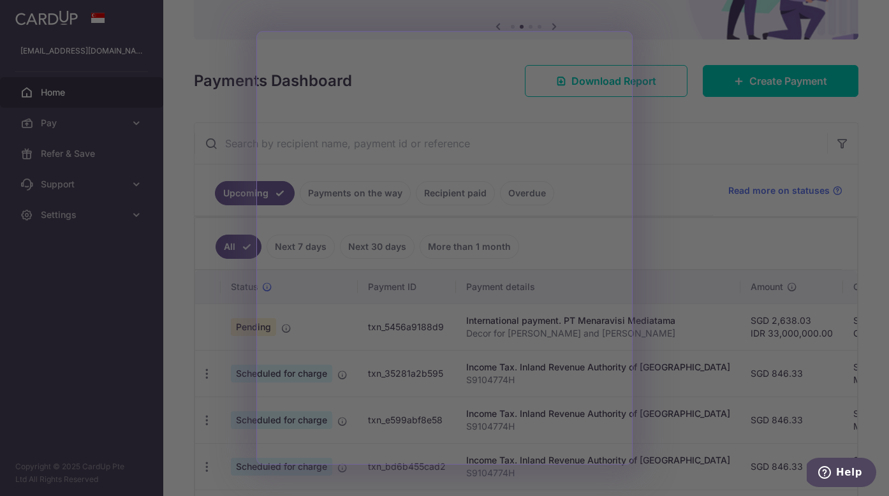
click at [670, 151] on div at bounding box center [449, 250] width 898 height 501
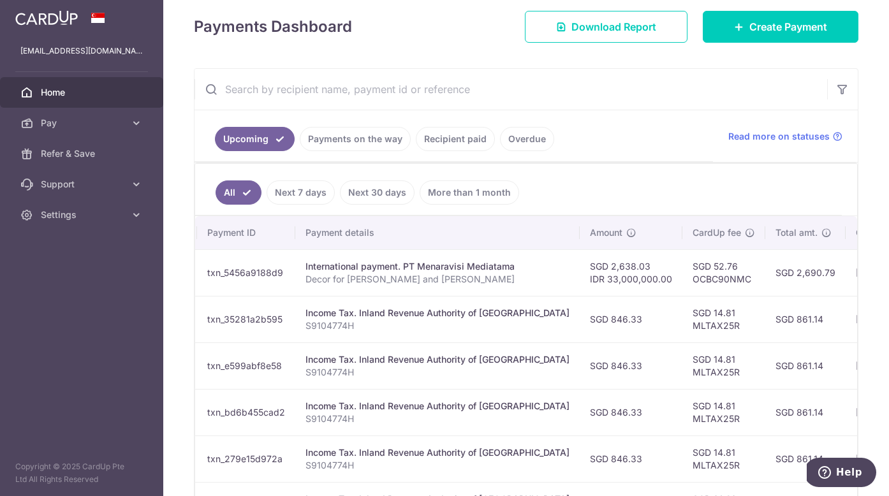
scroll to position [0, 160]
